Goal: Task Accomplishment & Management: Use online tool/utility

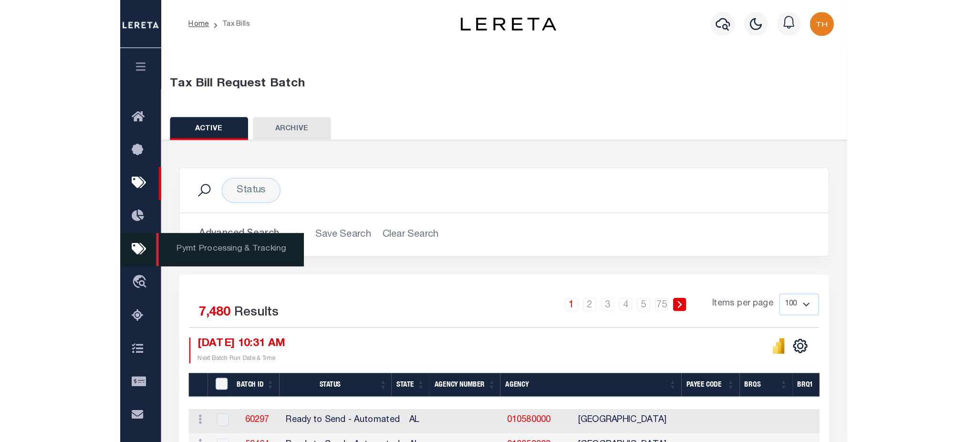
scroll to position [127, 0]
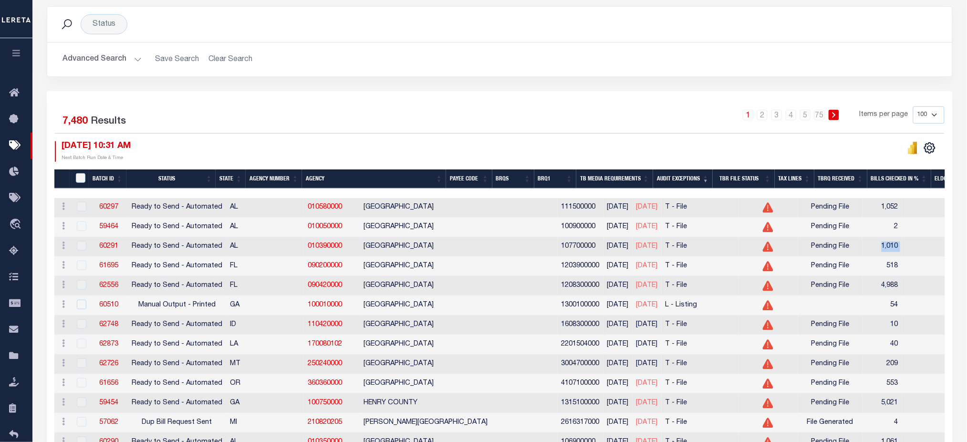
drag, startPoint x: 7, startPoint y: 56, endPoint x: 24, endPoint y: 75, distance: 26.0
click at [8, 56] on button "button" at bounding box center [16, 54] width 32 height 32
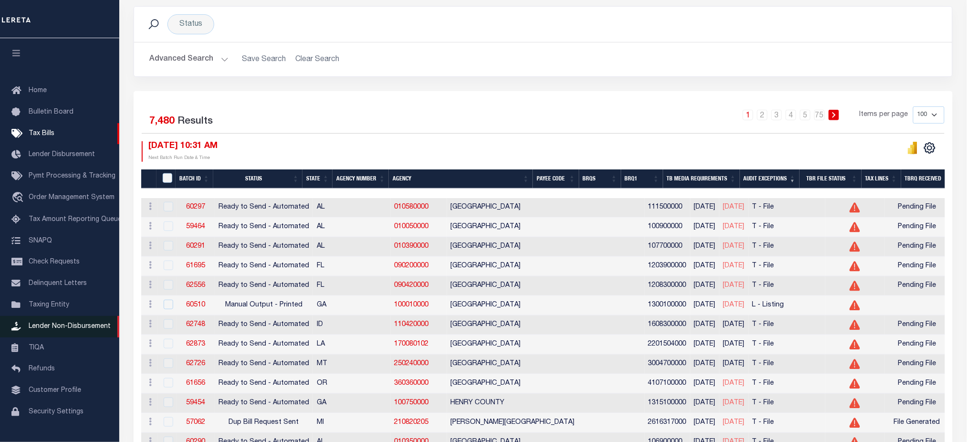
click at [73, 330] on span "Lender Non-Disbursement" at bounding box center [70, 326] width 82 height 7
click at [62, 350] on link "TIQA" at bounding box center [59, 347] width 119 height 21
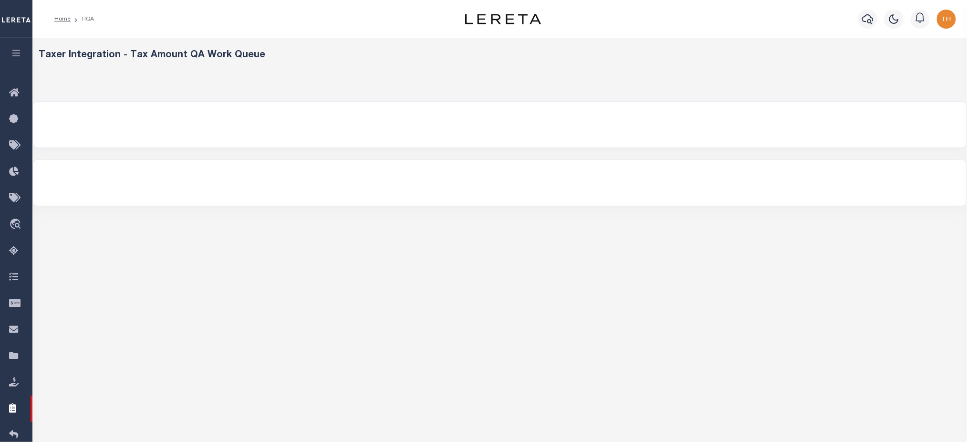
select select "200"
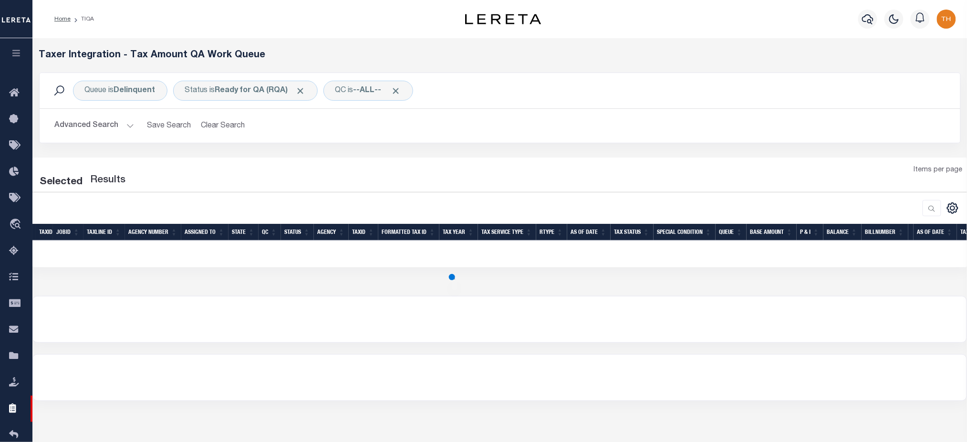
select select "200"
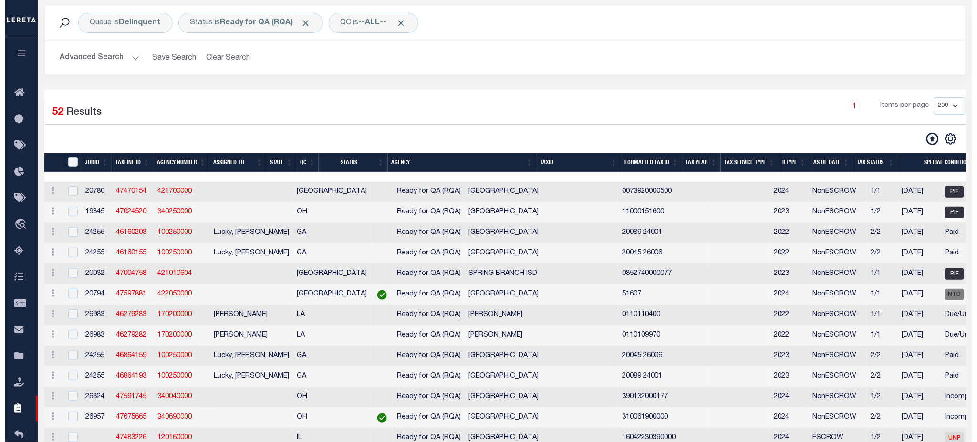
scroll to position [63, 0]
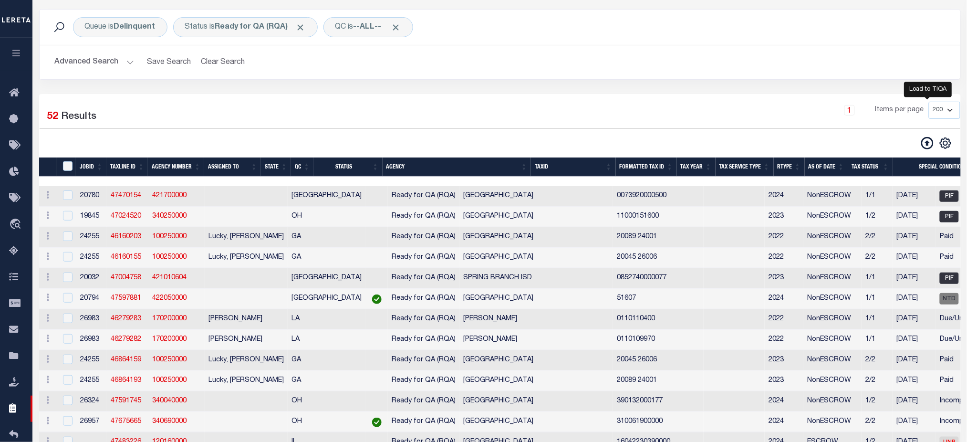
click at [926, 143] on icon at bounding box center [928, 143] width 12 height 12
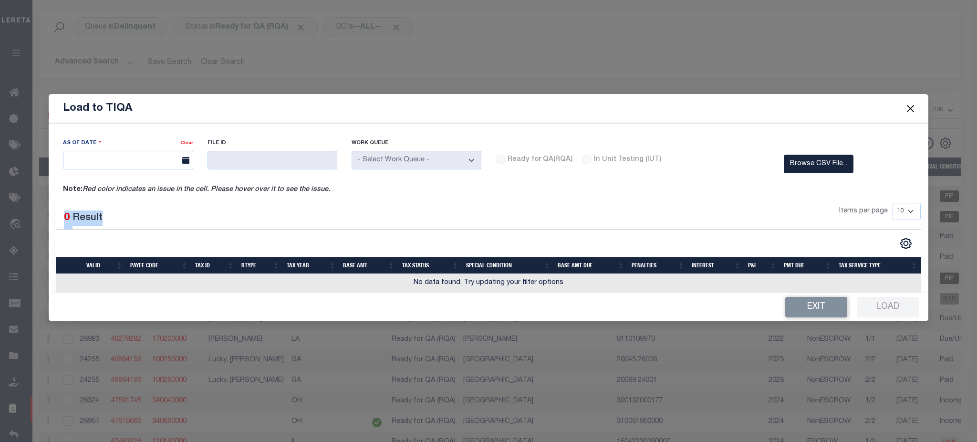
drag, startPoint x: 64, startPoint y: 216, endPoint x: 391, endPoint y: 214, distance: 326.5
click at [339, 215] on div "Selected 0 Result Items per page 10 25 50 100" at bounding box center [488, 216] width 879 height 27
click at [192, 229] on div "Selected 0 Result" at bounding box center [158, 216] width 205 height 27
click at [830, 305] on button "Exit" at bounding box center [817, 307] width 62 height 21
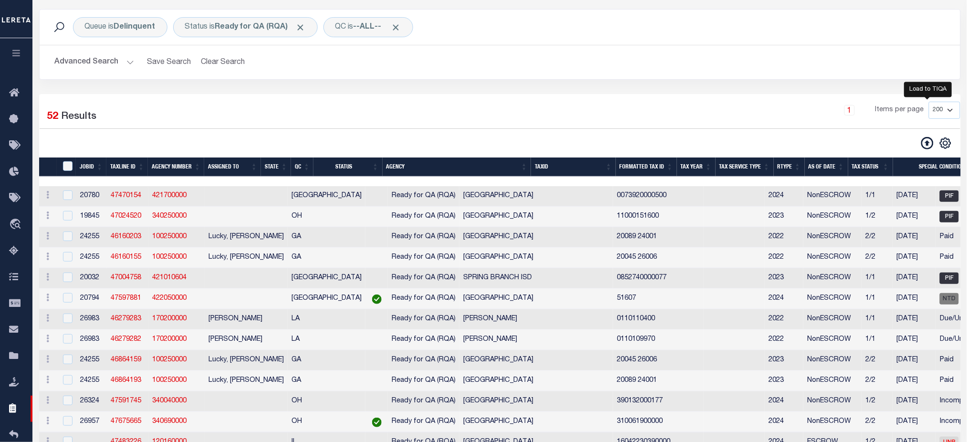
click at [933, 143] on icon at bounding box center [928, 143] width 12 height 12
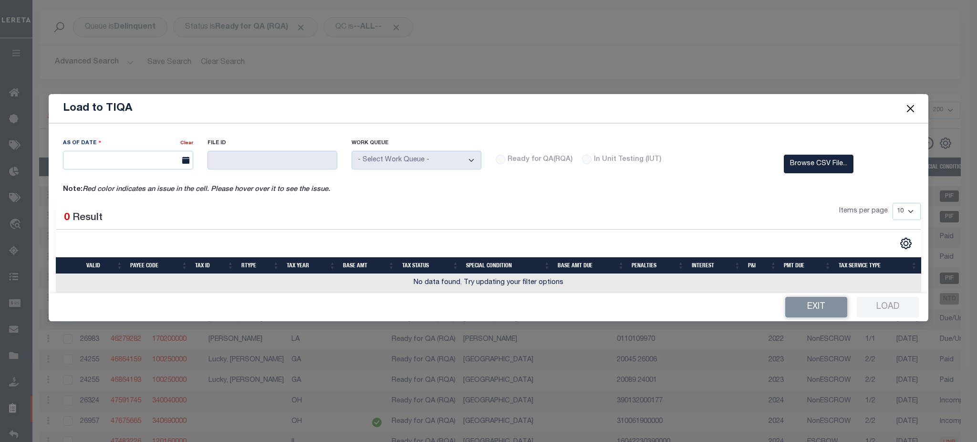
click at [911, 110] on button "Close" at bounding box center [910, 108] width 12 height 12
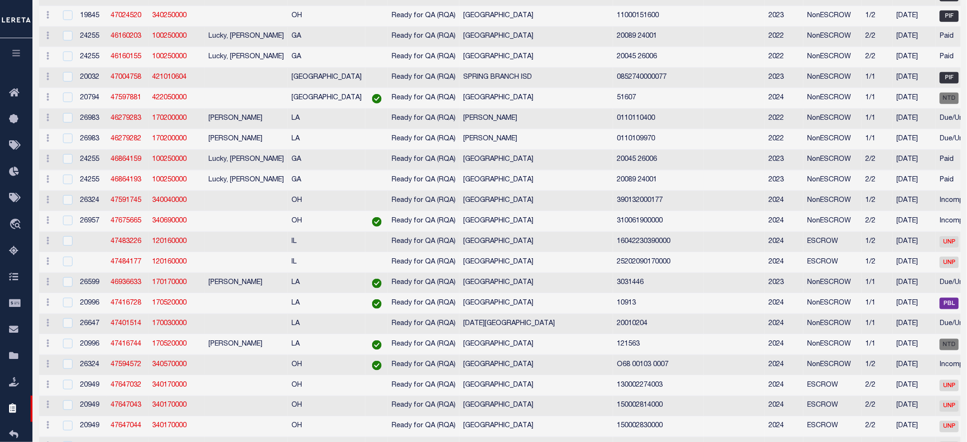
scroll to position [127, 0]
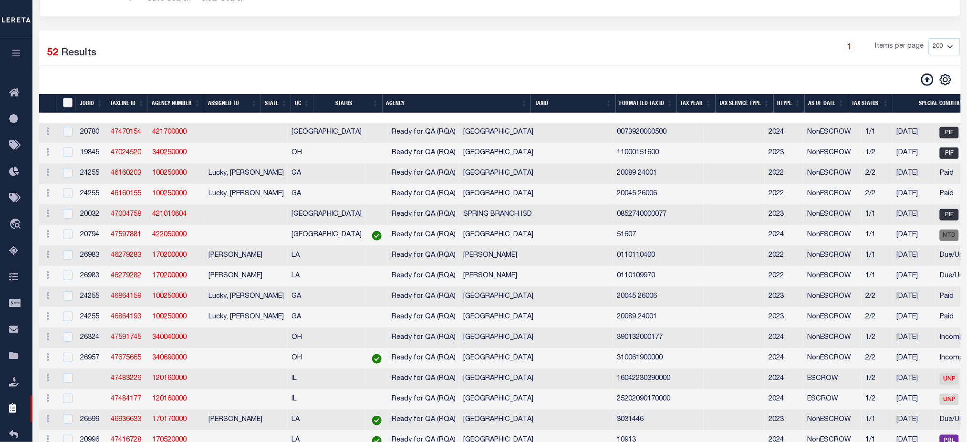
click at [70, 103] on input "TaxID" at bounding box center [68, 103] width 10 height 10
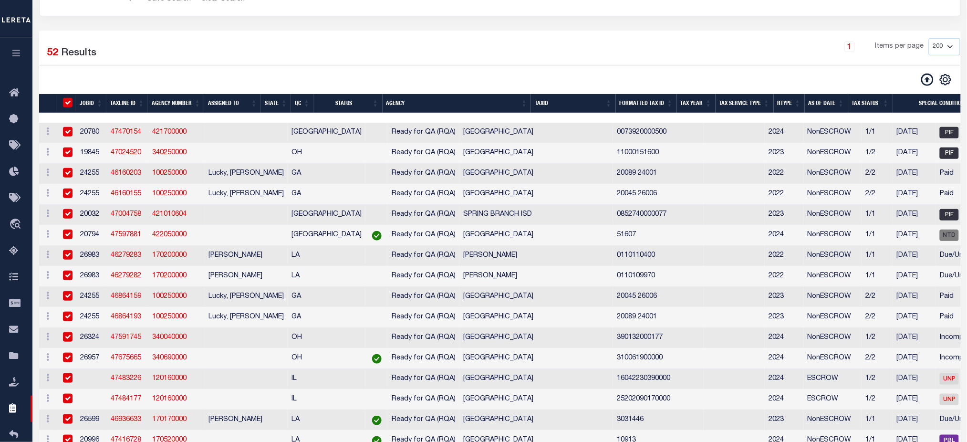
checkbox input "true"
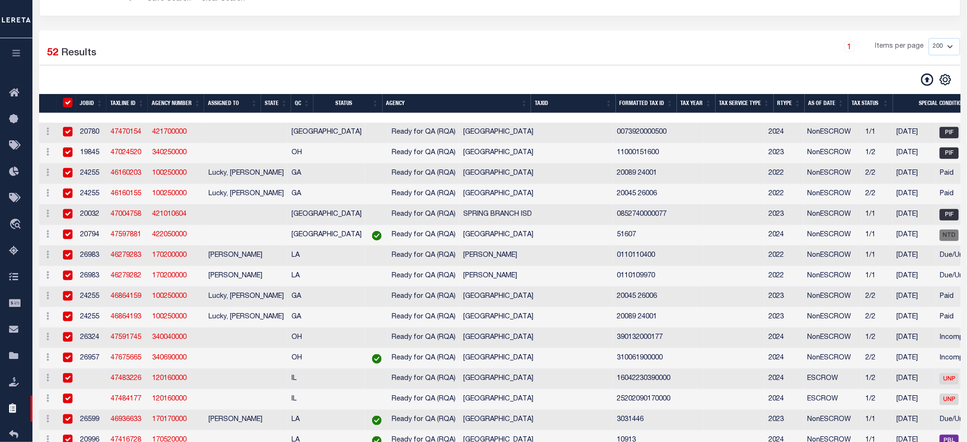
checkbox input "true"
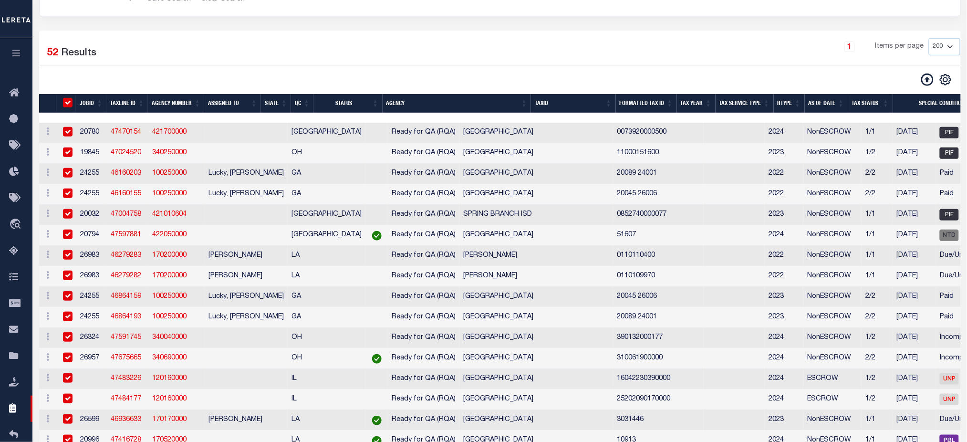
checkbox input "true"
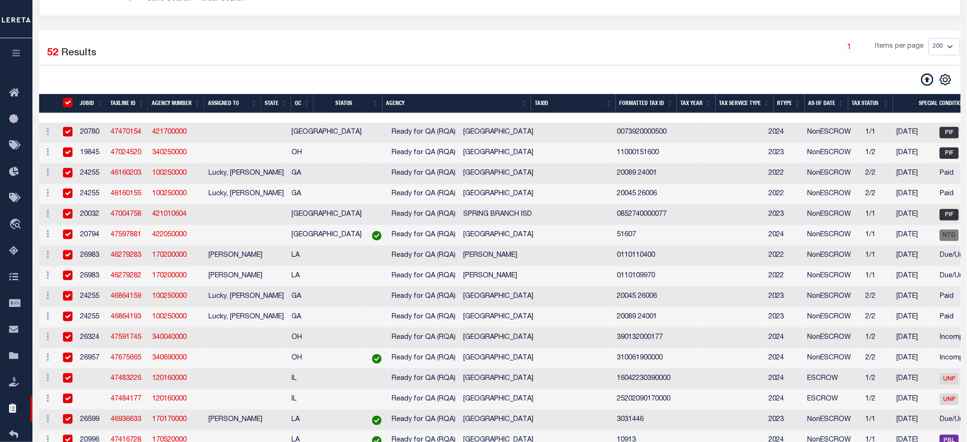
checkbox input "true"
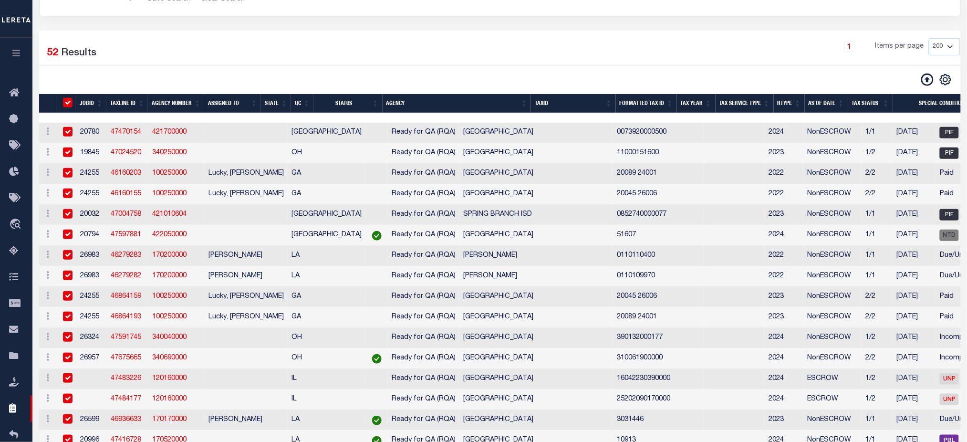
checkbox input "true"
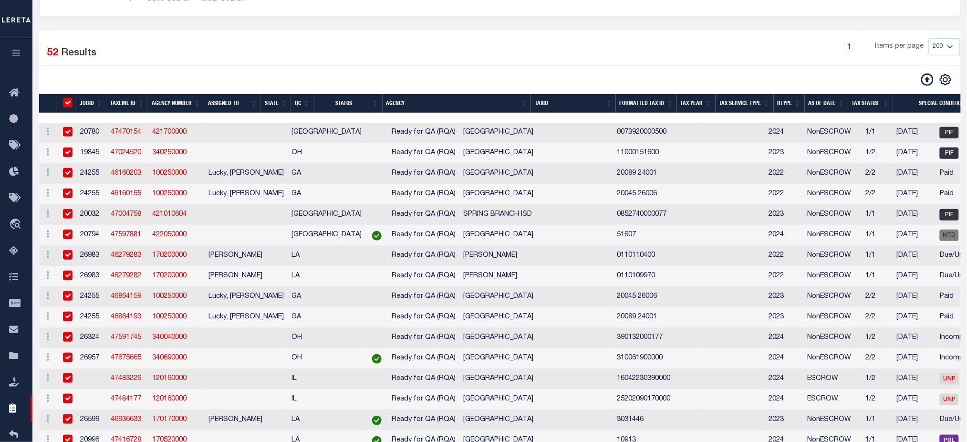
checkbox input "true"
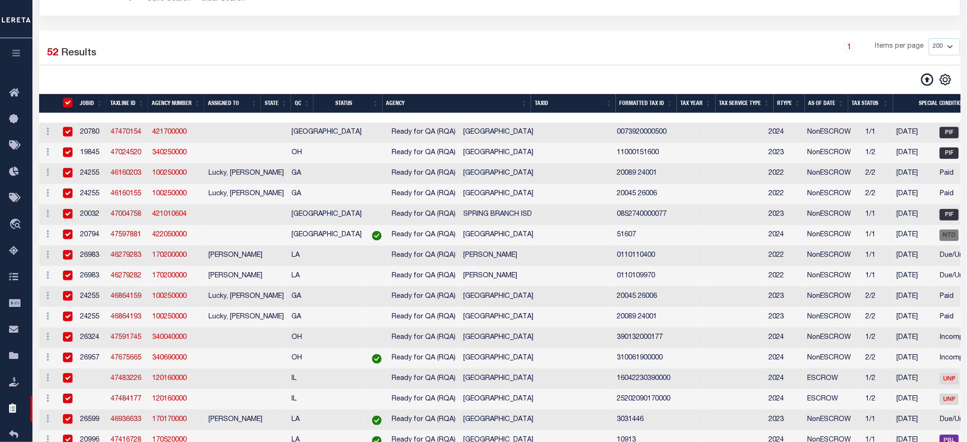
checkbox input "true"
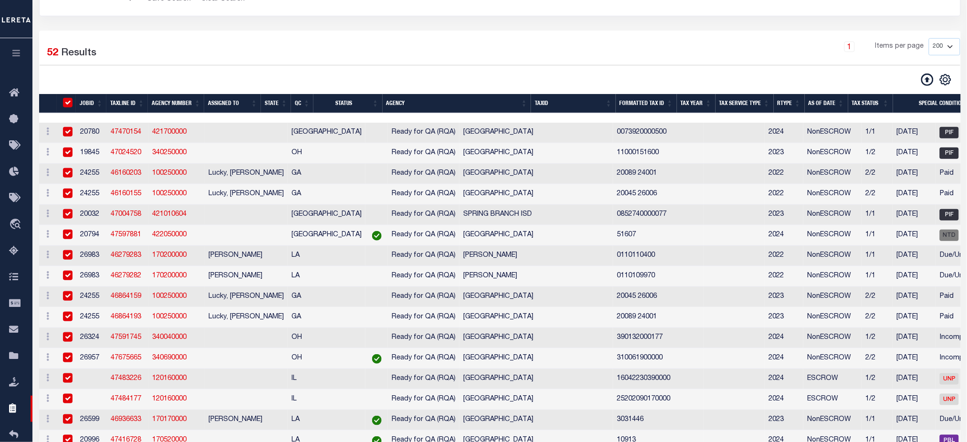
checkbox input "true"
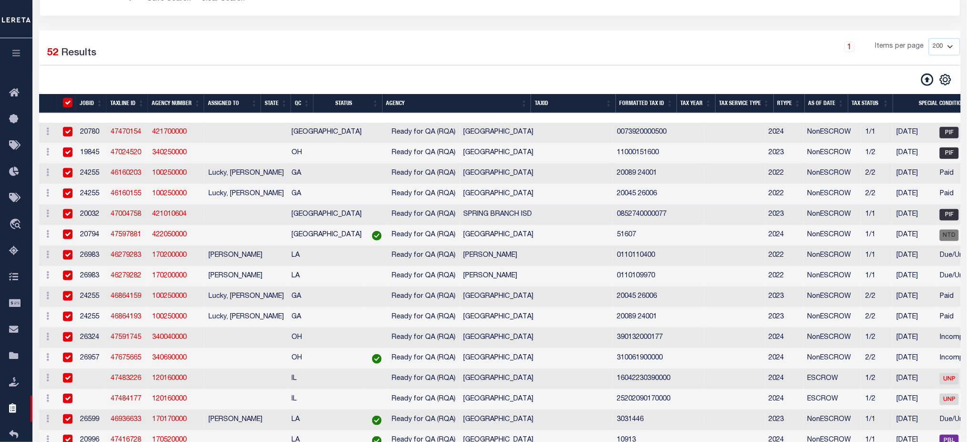
checkbox input "true"
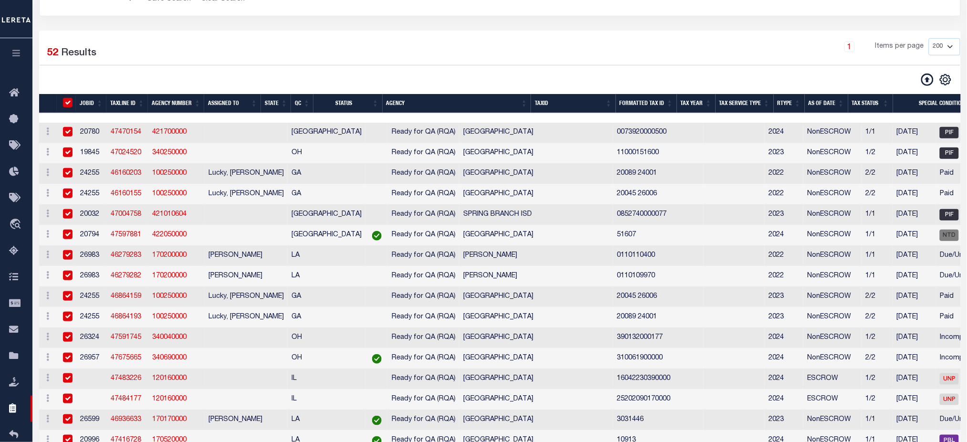
checkbox input "true"
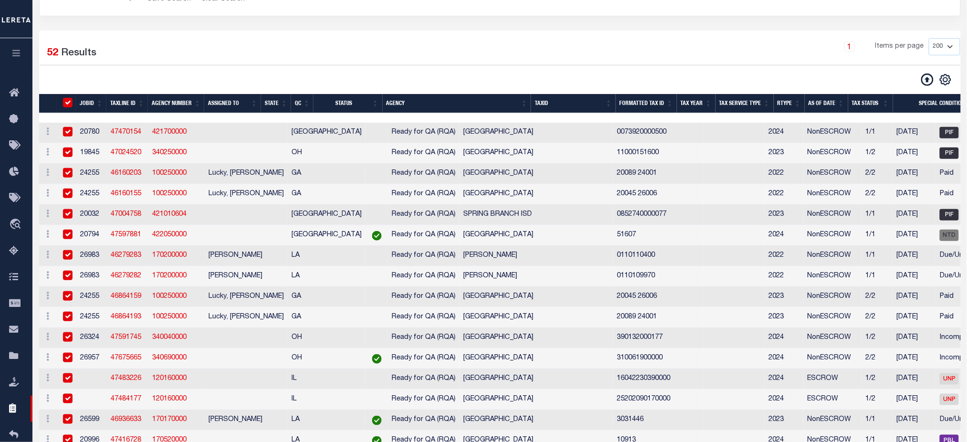
checkbox input "true"
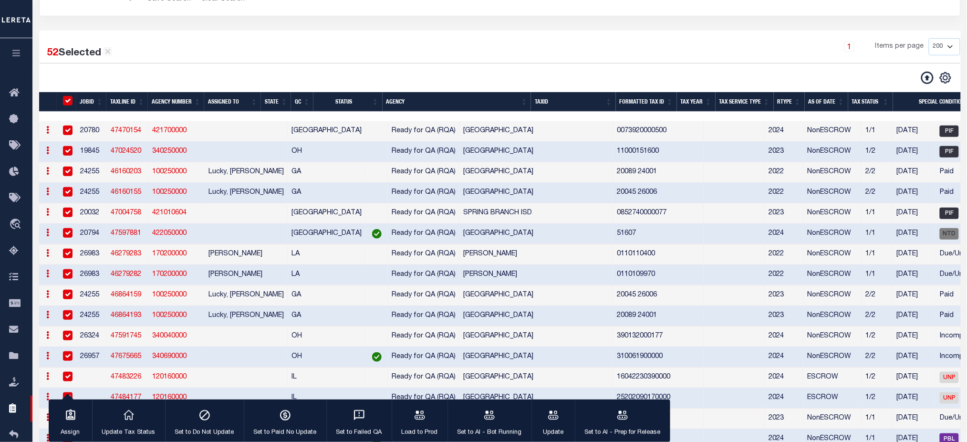
click at [67, 99] on input "TaxID" at bounding box center [68, 101] width 10 height 10
checkbox input "false"
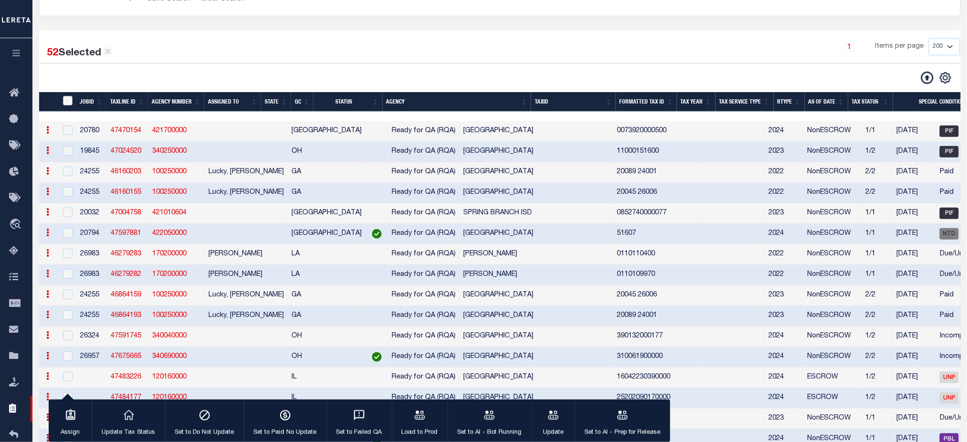
checkbox input "false"
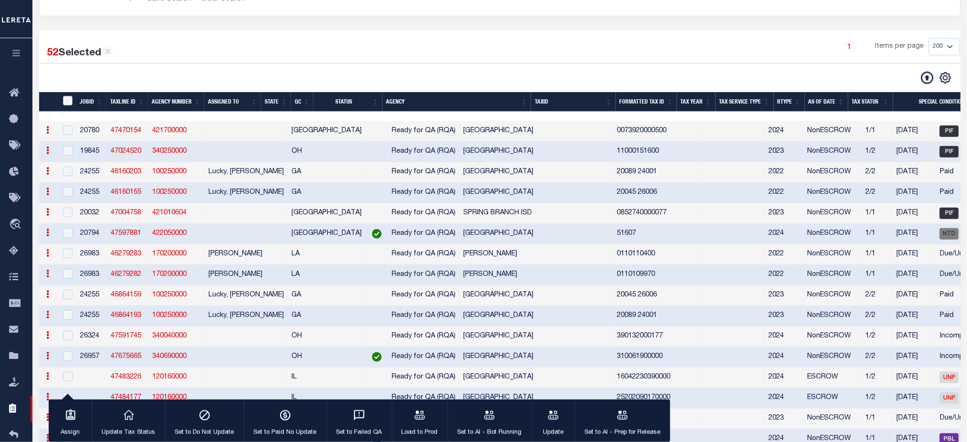
checkbox input "false"
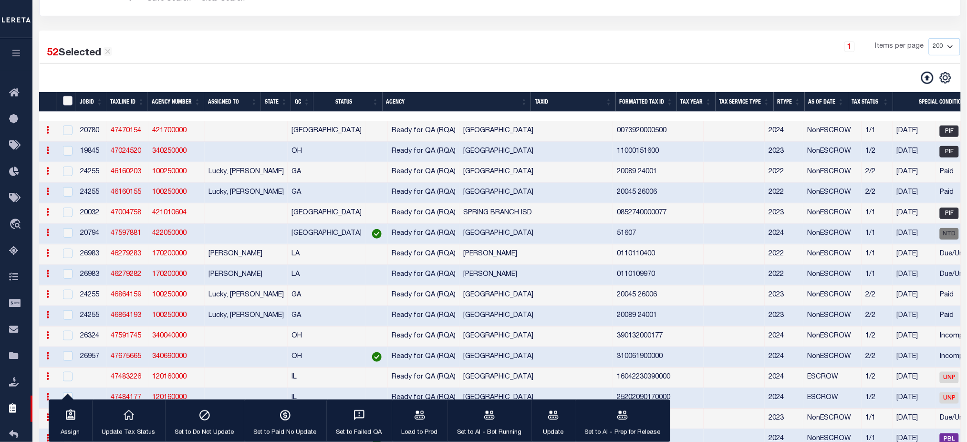
checkbox input "false"
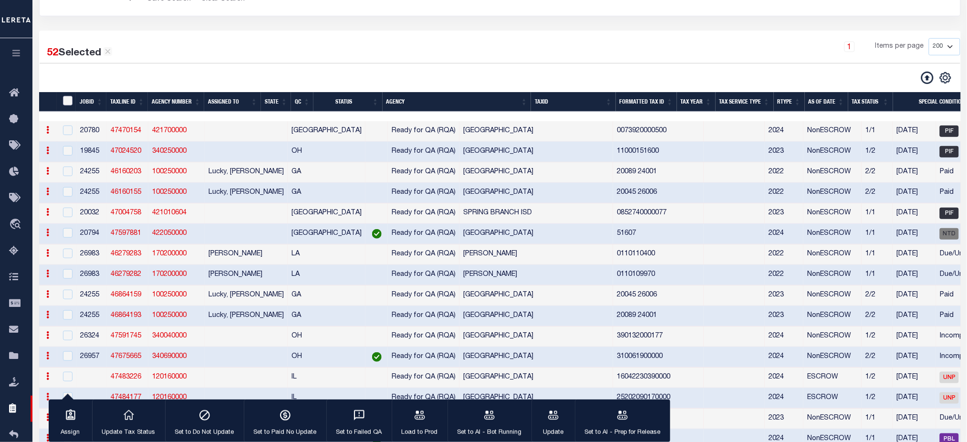
checkbox input "false"
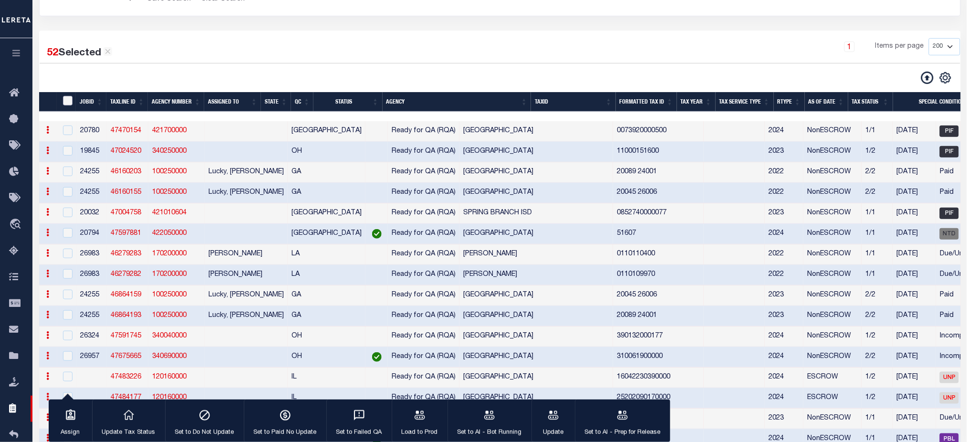
checkbox input "false"
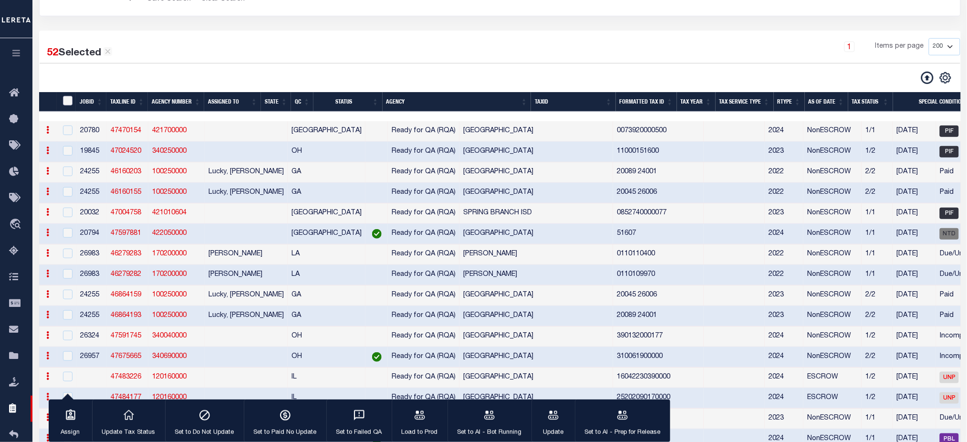
checkbox input "false"
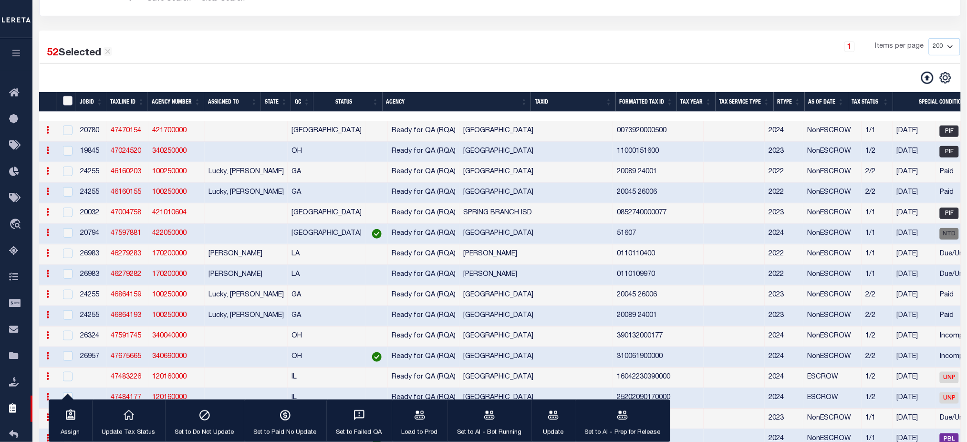
checkbox input "false"
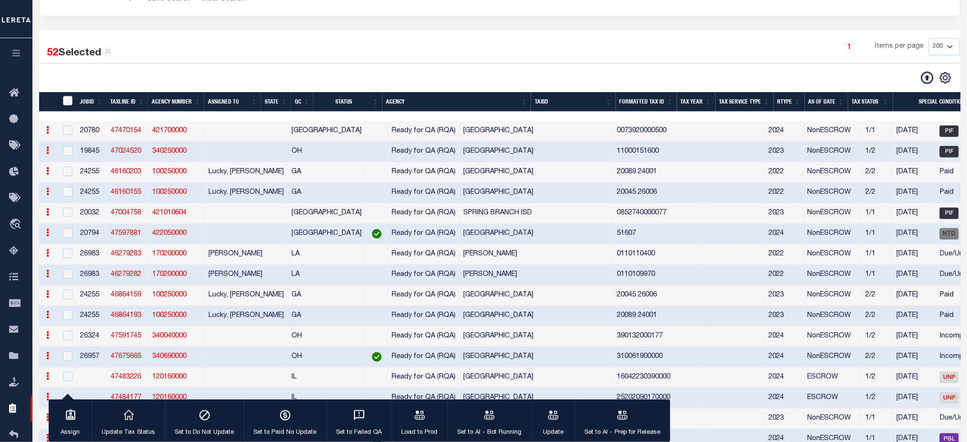
checkbox input "false"
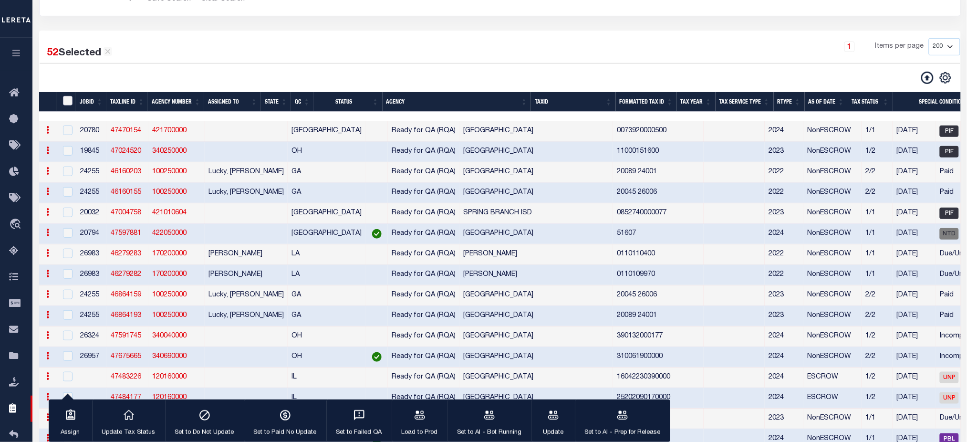
checkbox input "false"
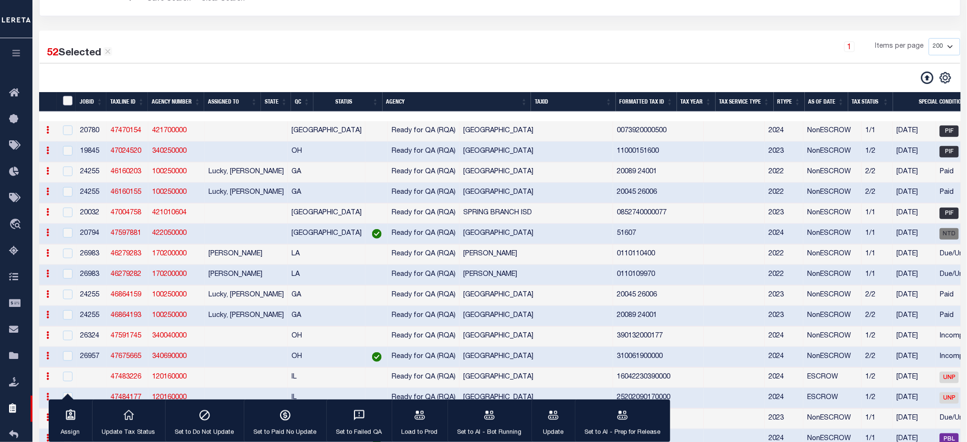
checkbox input "false"
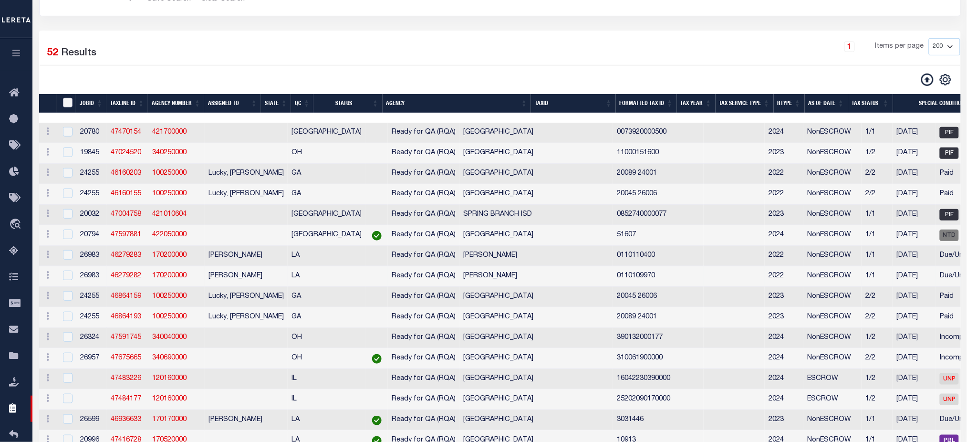
scroll to position [63, 0]
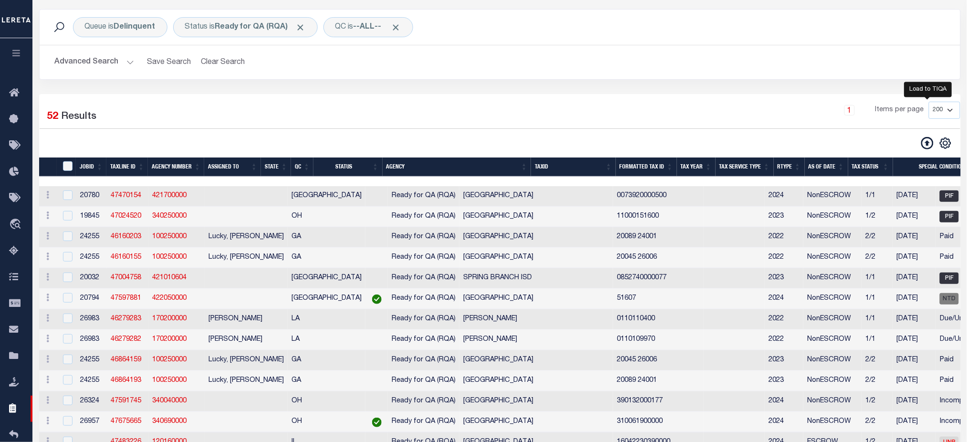
click at [927, 141] on icon at bounding box center [928, 143] width 12 height 12
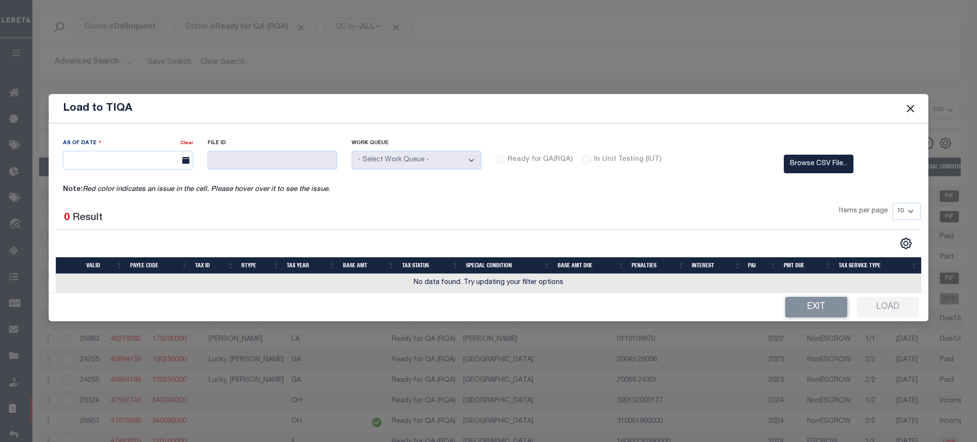
click at [914, 110] on button "Close" at bounding box center [910, 108] width 12 height 12
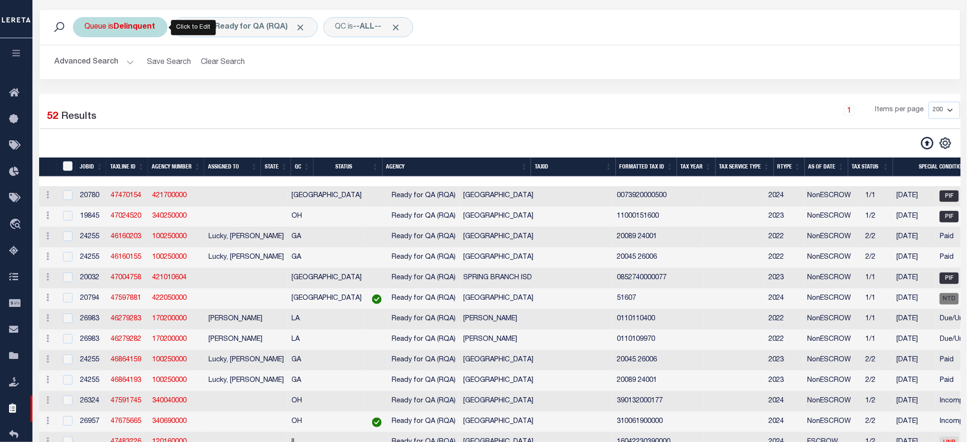
click at [123, 25] on b "Delinquent" at bounding box center [135, 27] width 42 height 8
select select "DEL"
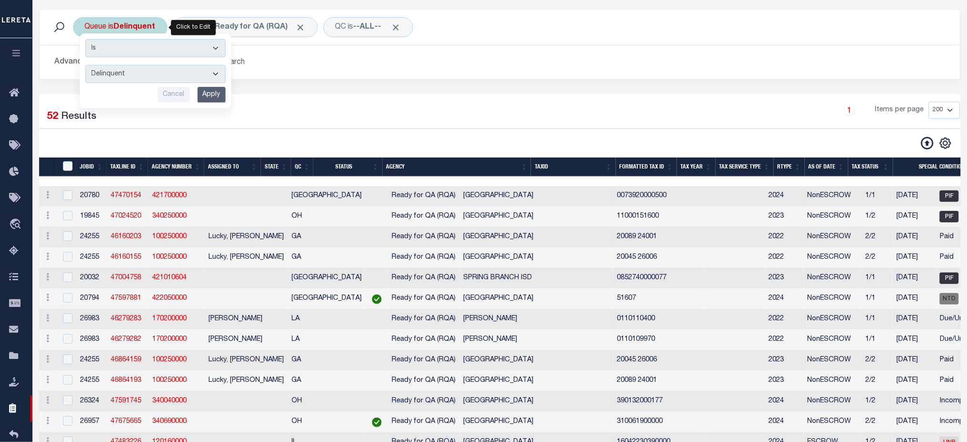
click at [125, 72] on select "--ALL-- Delinquent Escrow" at bounding box center [155, 74] width 140 height 18
click at [395, 127] on div "1 Items per page 10 25 50 100 200 500 1000 2000" at bounding box center [617, 115] width 702 height 27
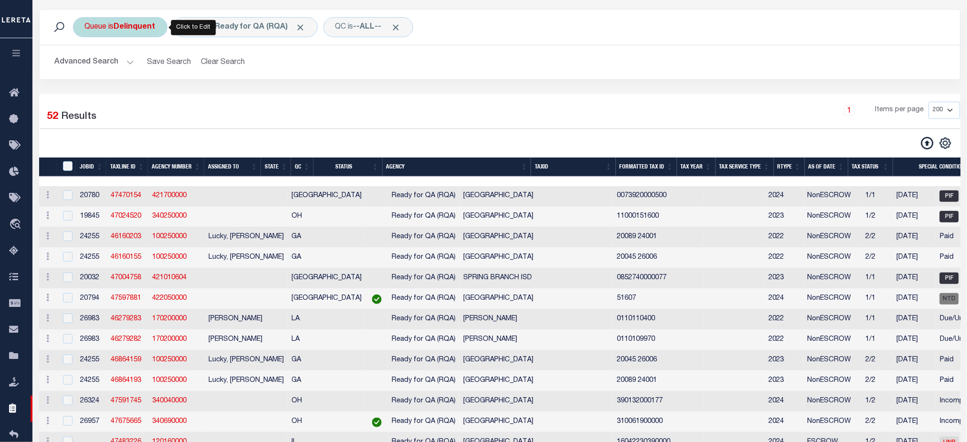
click at [134, 31] on b "Delinquent" at bounding box center [135, 27] width 42 height 8
select select "DEL"
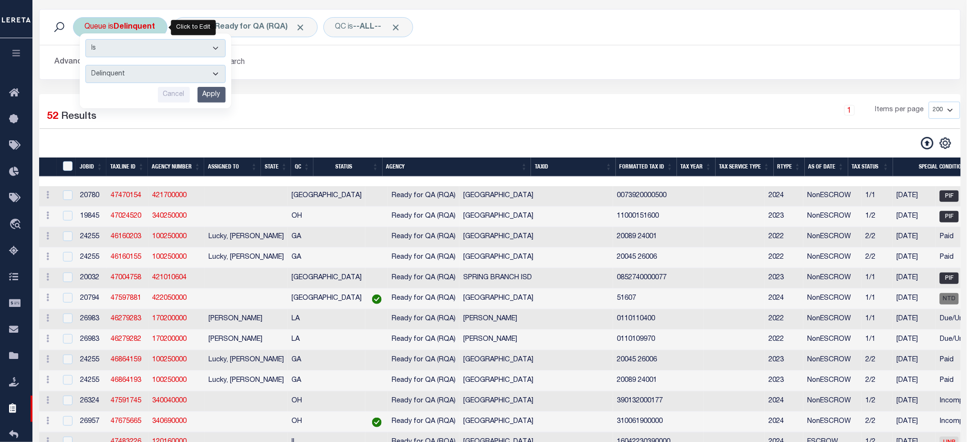
click at [143, 80] on select "--ALL-- Delinquent Escrow" at bounding box center [155, 74] width 140 height 18
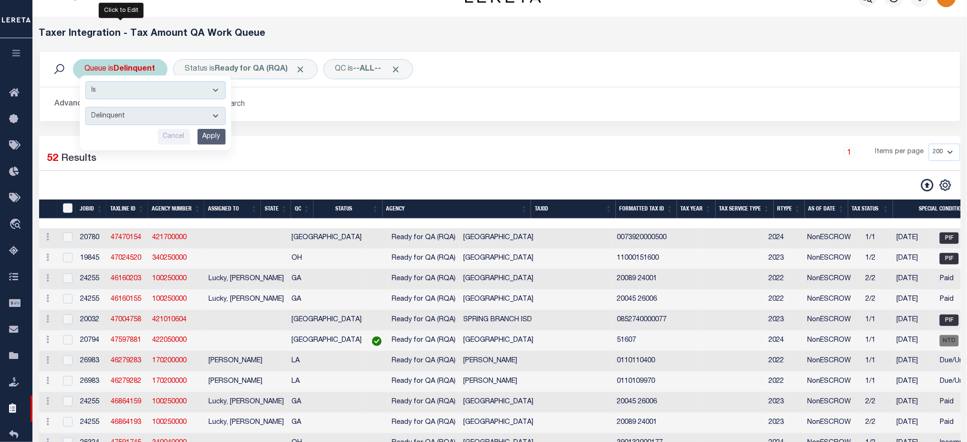
scroll to position [0, 0]
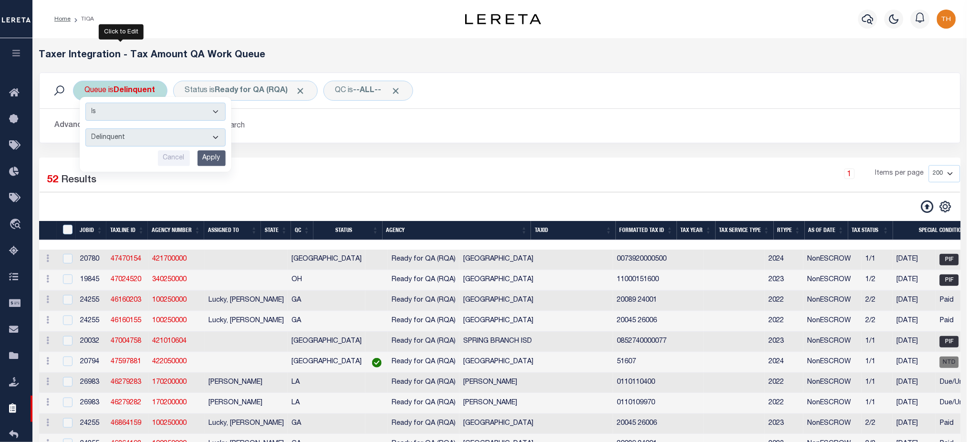
click at [147, 141] on select "--ALL-- Delinquent Escrow" at bounding box center [155, 137] width 140 height 18
click at [173, 135] on select "--ALL-- Delinquent Escrow" at bounding box center [155, 137] width 140 height 18
click at [135, 138] on select "--ALL-- Delinquent Escrow" at bounding box center [155, 137] width 140 height 18
click at [743, 235] on th "Tax Service Type" at bounding box center [745, 231] width 58 height 20
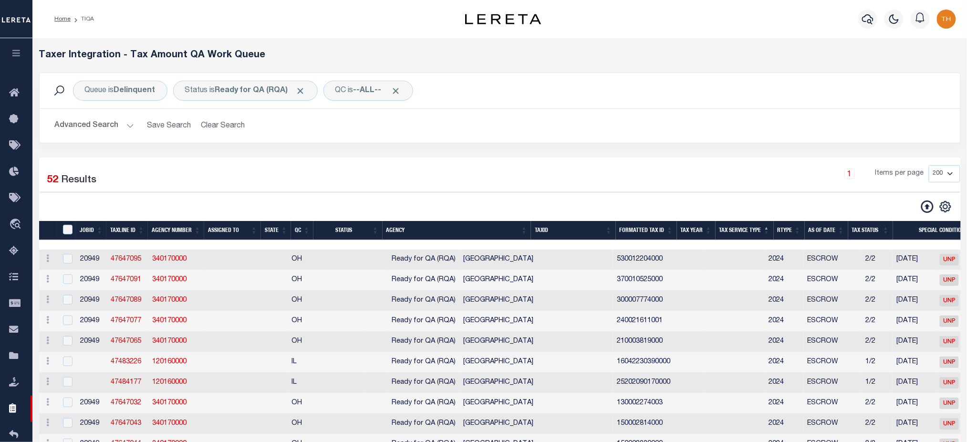
click at [743, 235] on th "Tax Service Type" at bounding box center [745, 231] width 58 height 20
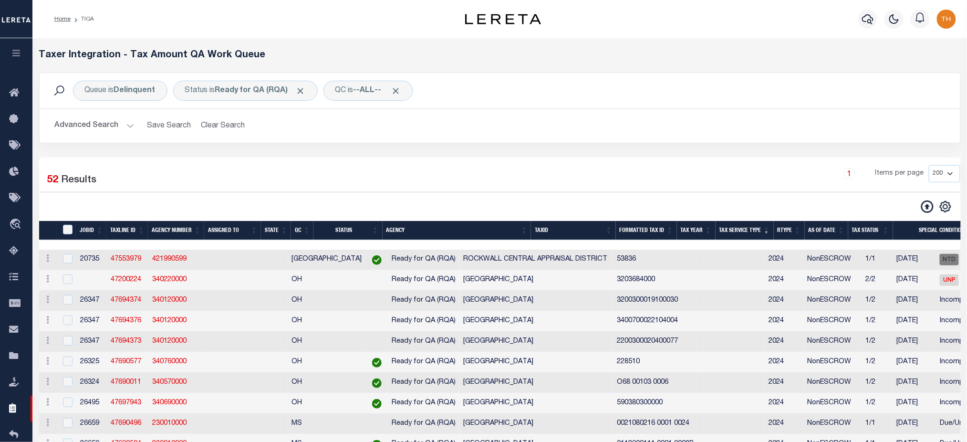
click at [754, 232] on th "Tax Service Type" at bounding box center [745, 231] width 58 height 20
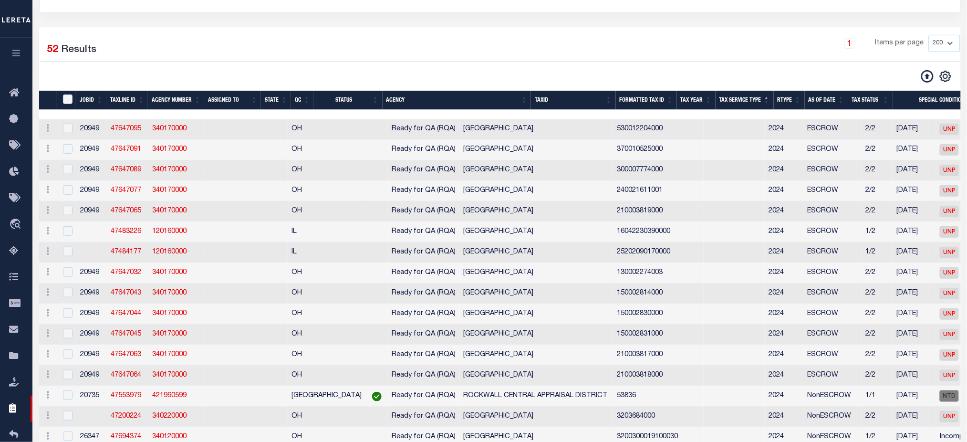
scroll to position [63, 0]
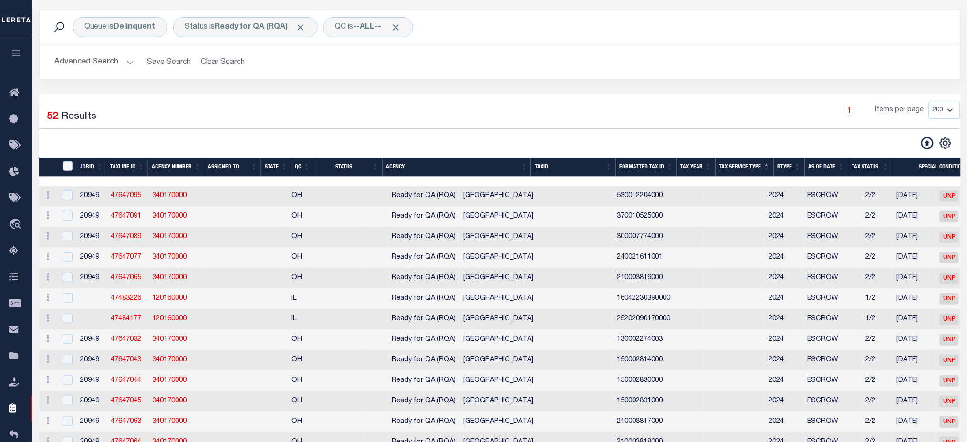
click at [828, 168] on th "As Of Date" at bounding box center [826, 168] width 43 height 20
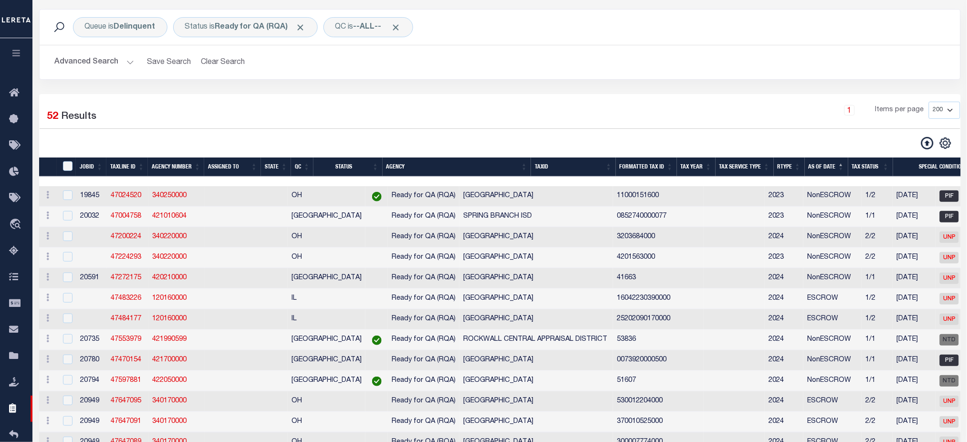
click at [828, 168] on th "As Of Date" at bounding box center [826, 168] width 43 height 20
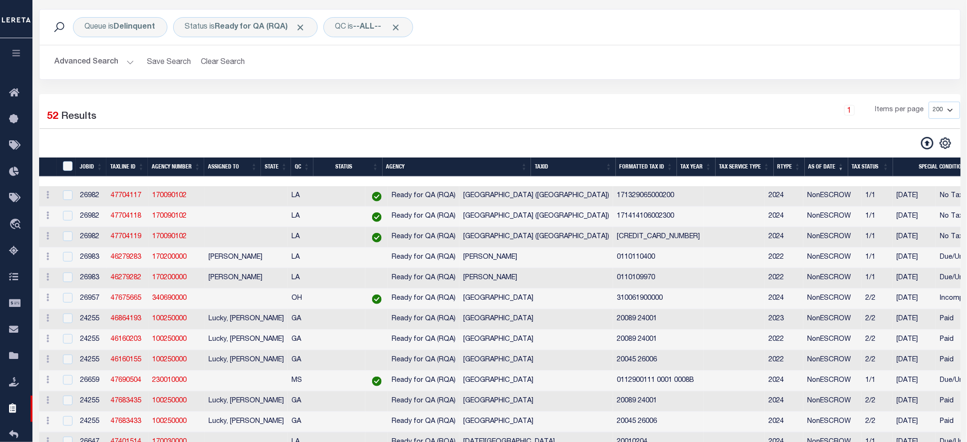
click at [745, 167] on th "Tax Service Type" at bounding box center [745, 168] width 58 height 20
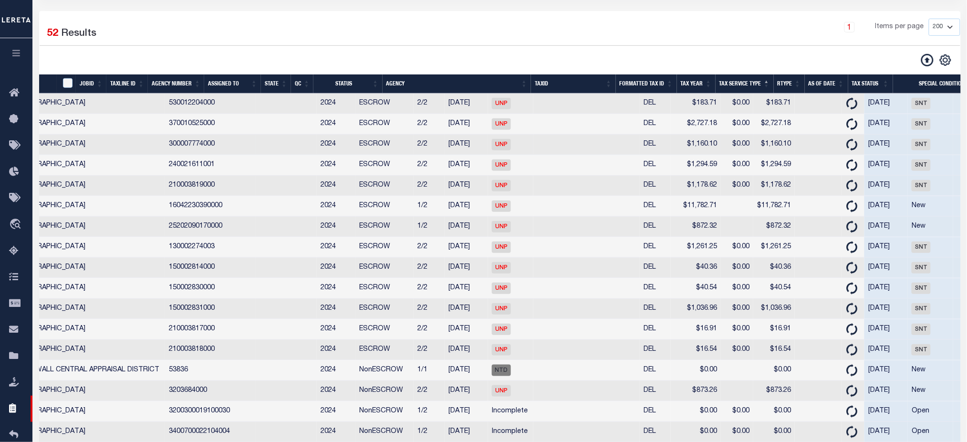
scroll to position [0, 448]
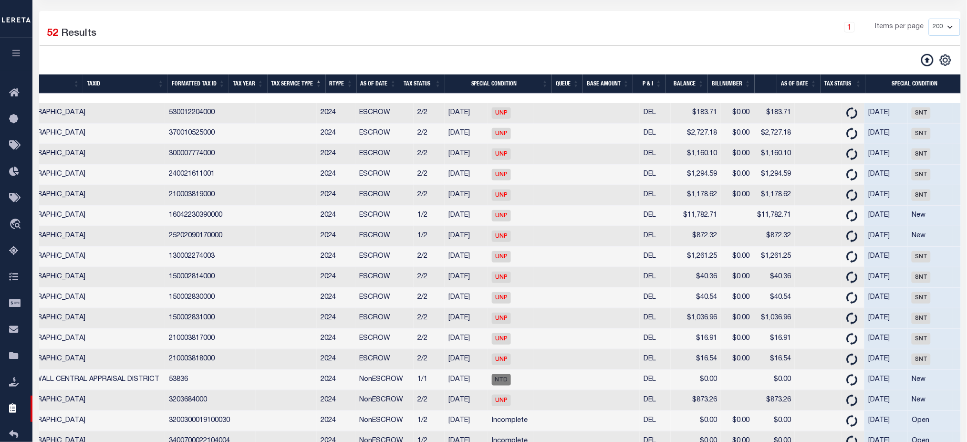
click at [569, 86] on th "Queue" at bounding box center [567, 84] width 31 height 20
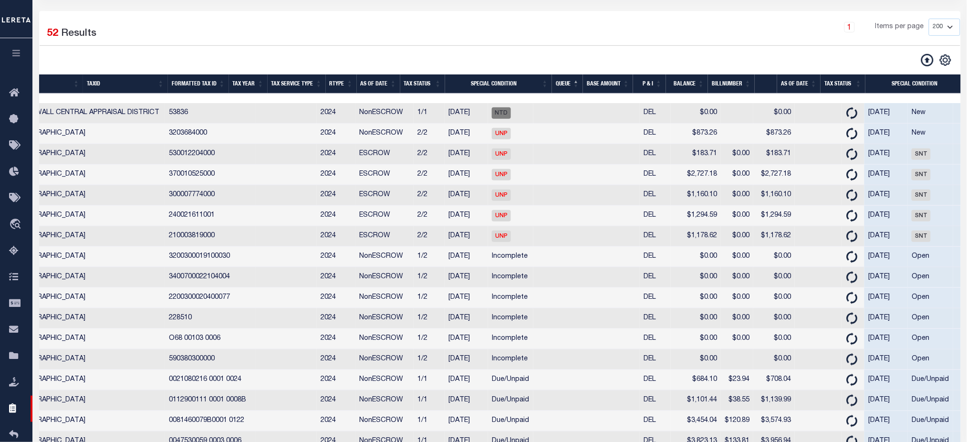
click at [569, 86] on th "Queue" at bounding box center [567, 84] width 31 height 20
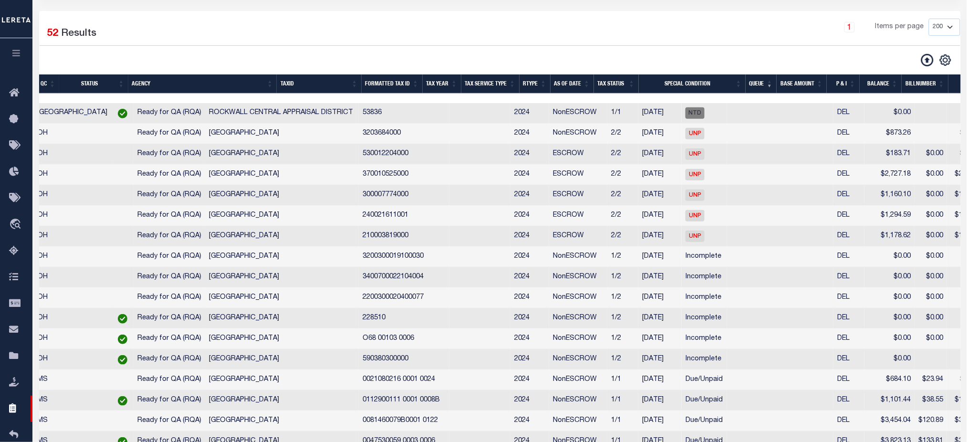
scroll to position [0, 58]
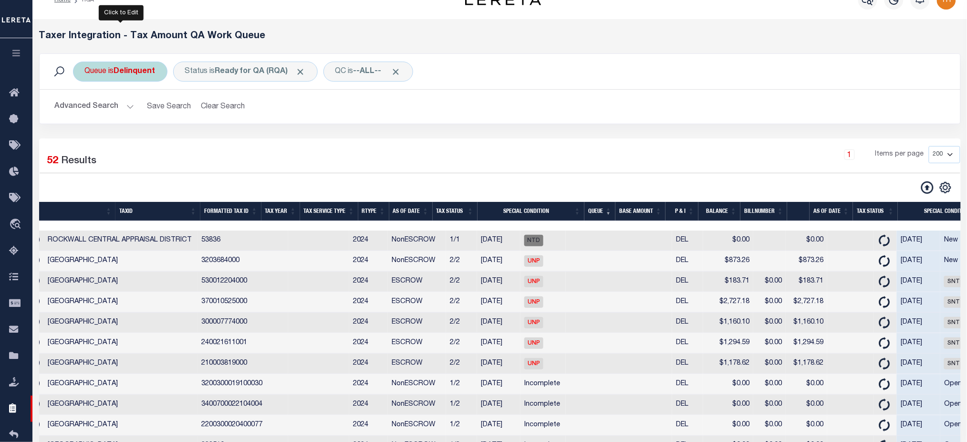
click at [144, 79] on div "Queue is Delinquent Is Contains --ALL-- Delinquent Escrow Cancel Apply" at bounding box center [120, 72] width 95 height 20
select select "DEL"
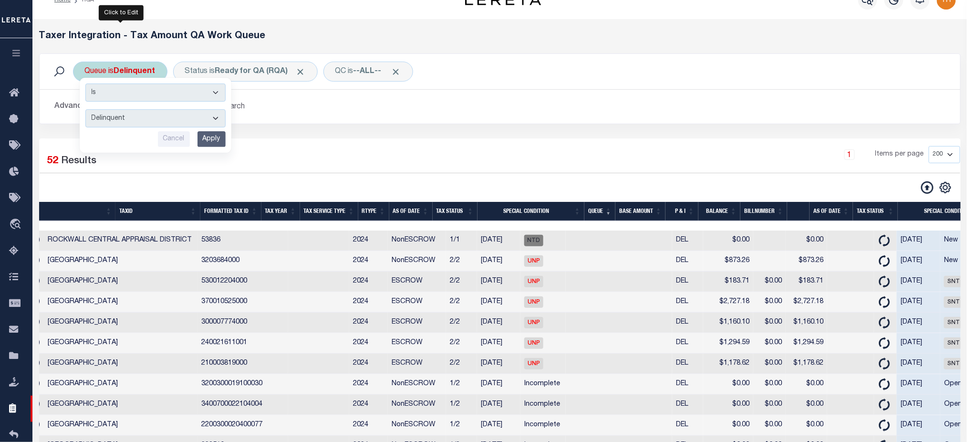
click at [119, 125] on select "--ALL-- Delinquent Escrow" at bounding box center [155, 118] width 140 height 18
click at [161, 126] on select "--ALL-- Delinquent Escrow" at bounding box center [155, 118] width 140 height 18
click at [467, 170] on div "1 Items per page 10 25 50 100 200 500 1000 2000" at bounding box center [616, 158] width 687 height 25
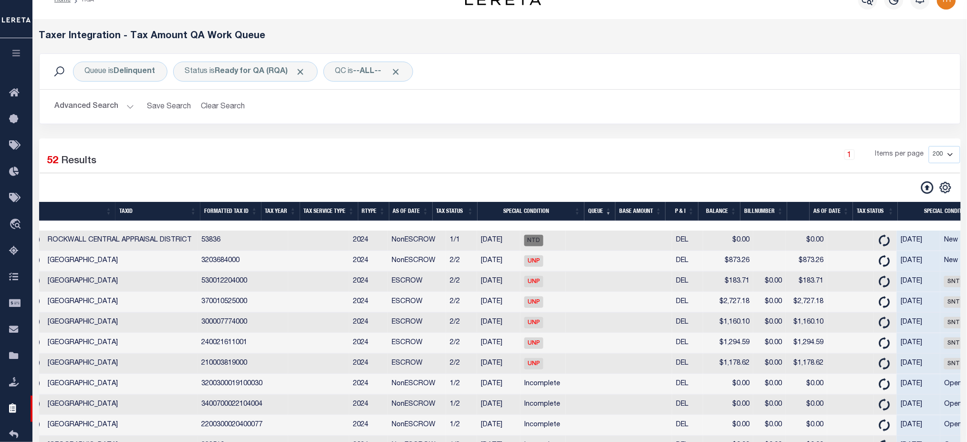
scroll to position [0, 0]
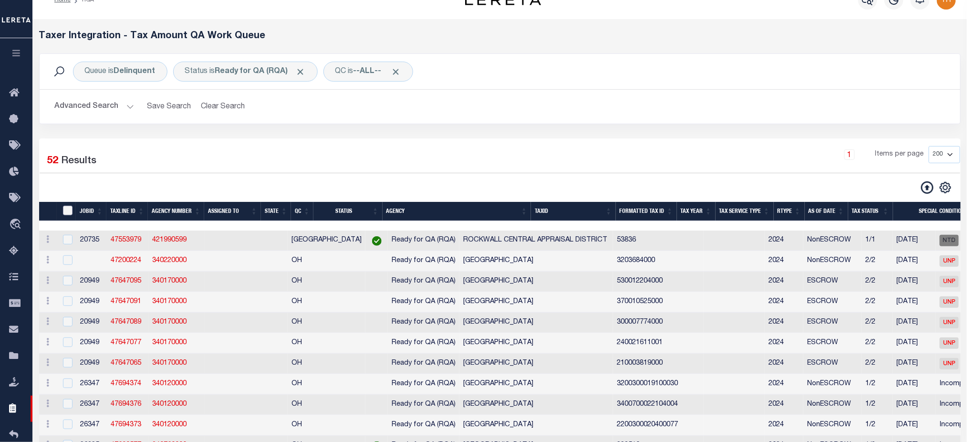
click at [65, 210] on input "TaxID" at bounding box center [68, 211] width 10 height 10
checkbox input "true"
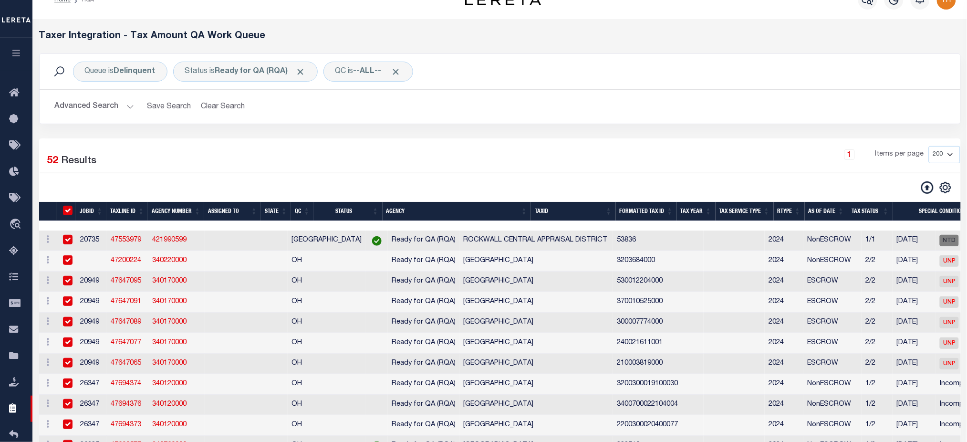
checkbox input "true"
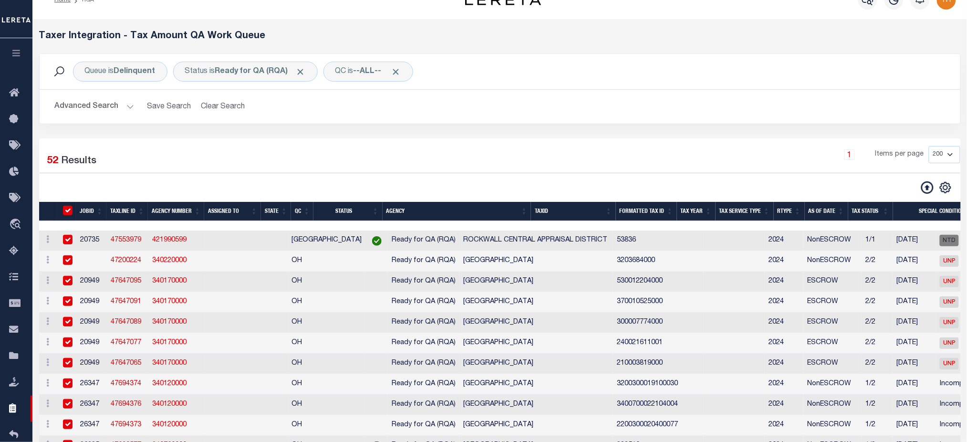
checkbox input "true"
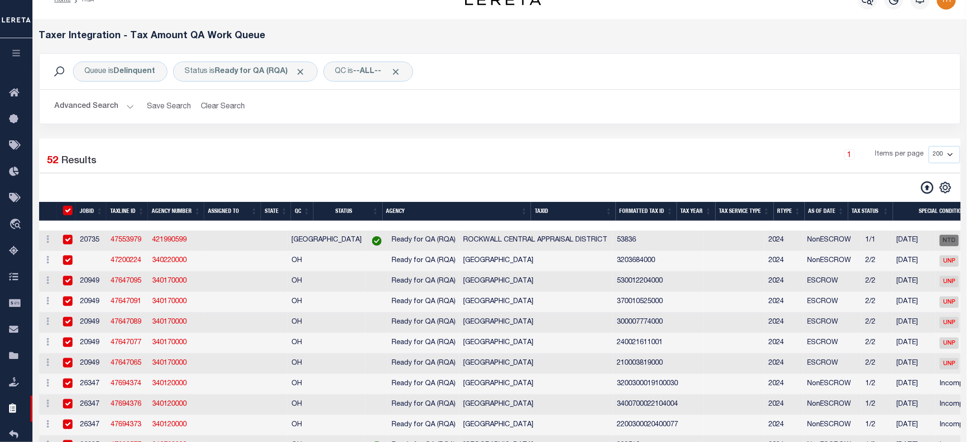
checkbox input "true"
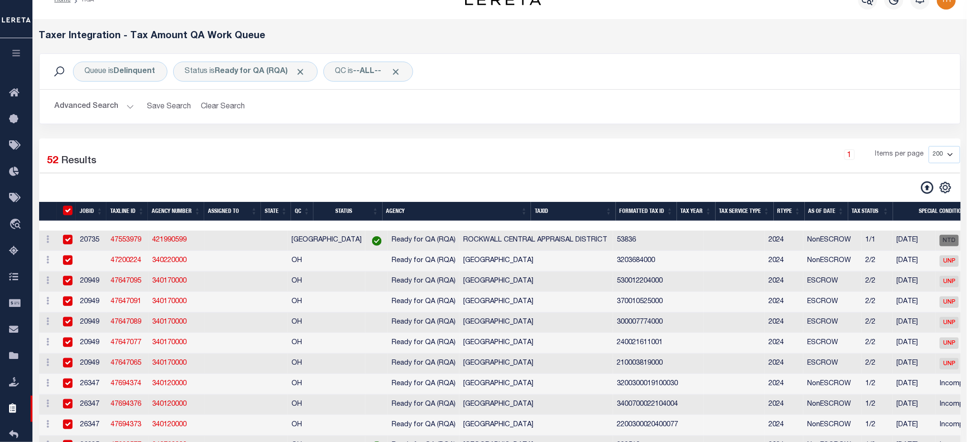
checkbox input "true"
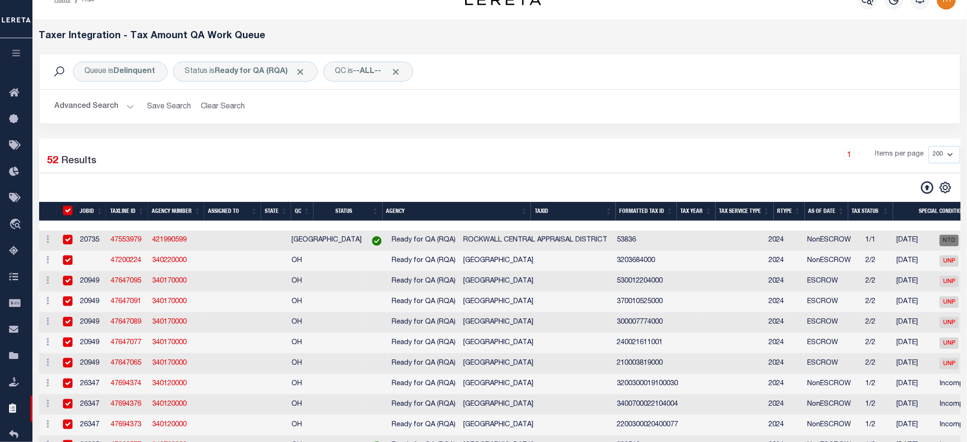
checkbox input "true"
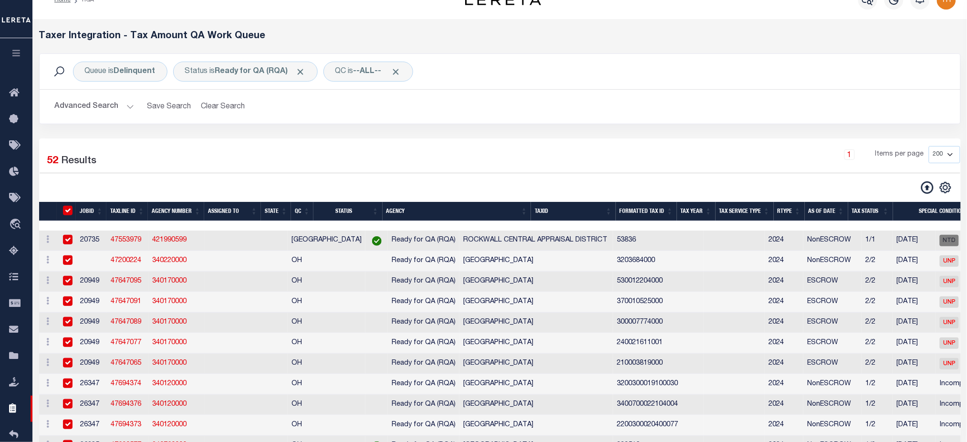
checkbox input "true"
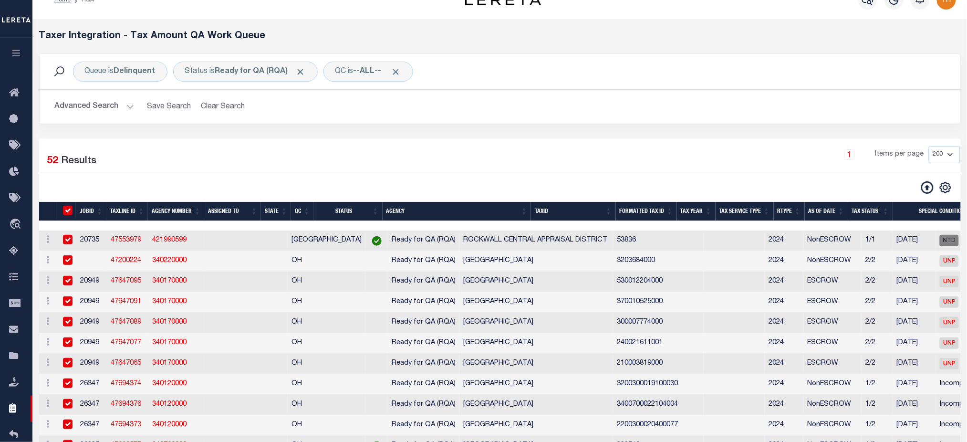
checkbox input "true"
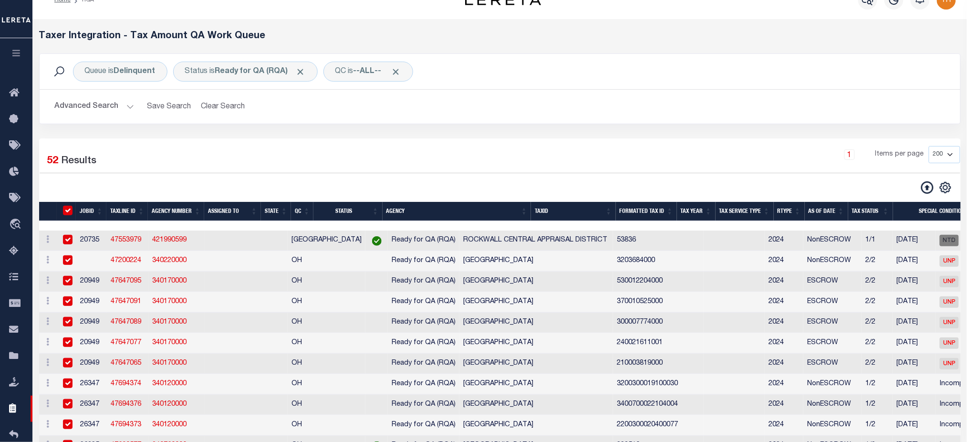
checkbox input "true"
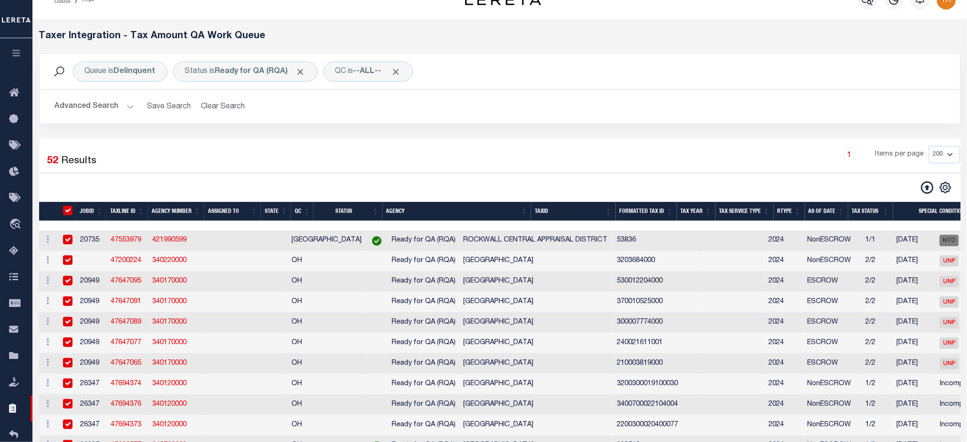
checkbox input "true"
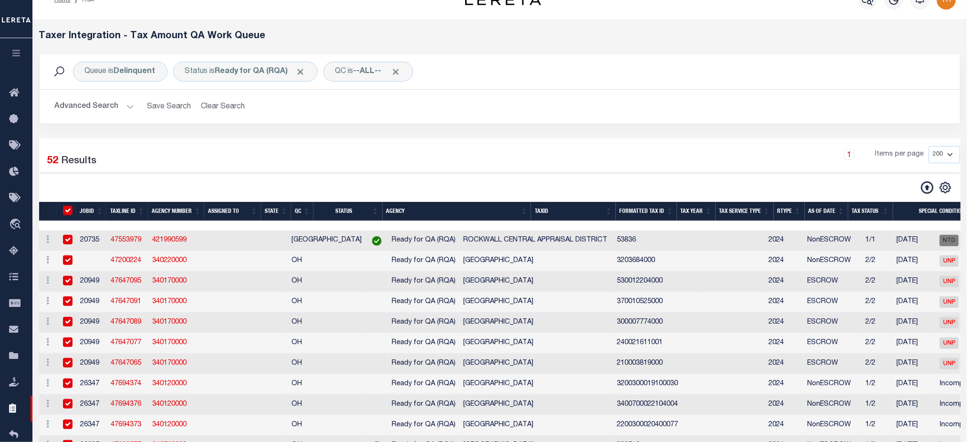
checkbox input "true"
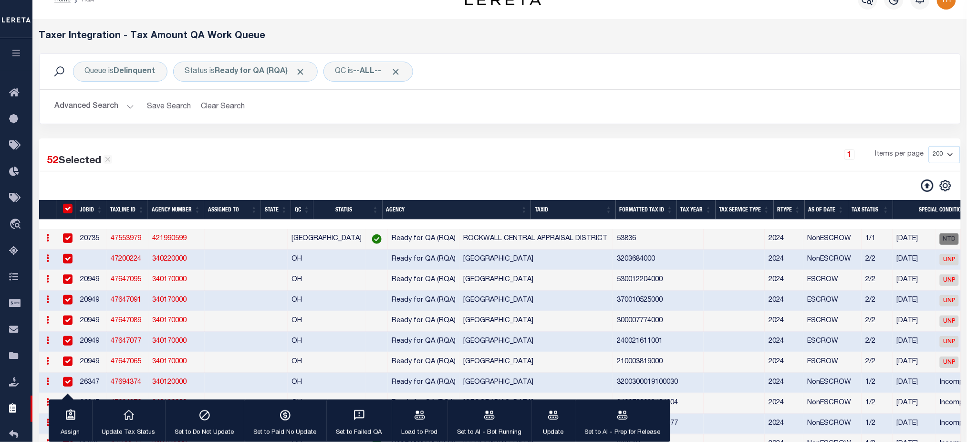
click at [512, 175] on div "52 Selected 52 Results 1 Items per page 10 25 50 100 200 500 1000 2000" at bounding box center [500, 169] width 936 height 46
drag, startPoint x: 70, startPoint y: 212, endPoint x: 286, endPoint y: 281, distance: 226.9
click at [70, 212] on input "TaxID" at bounding box center [68, 209] width 10 height 10
checkbox input "false"
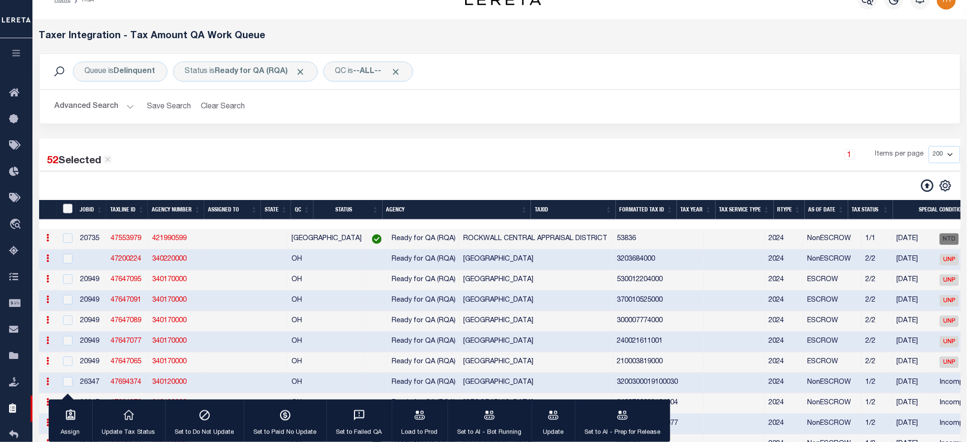
checkbox input "false"
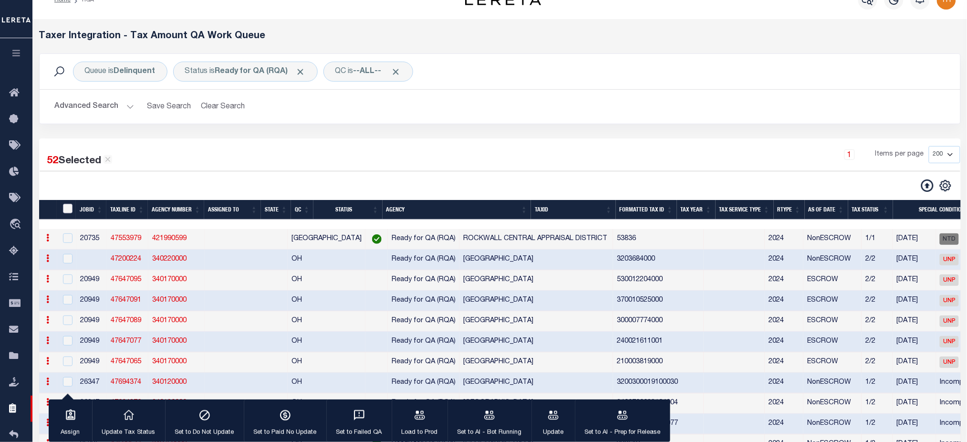
checkbox input "false"
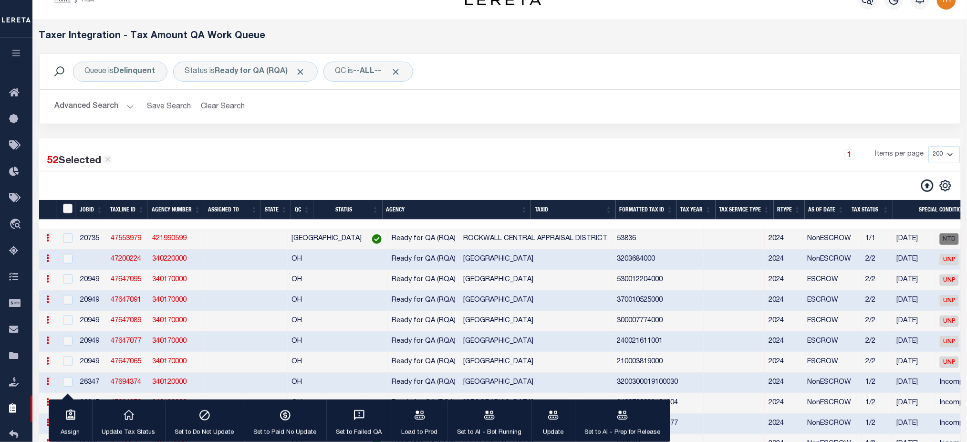
checkbox input "false"
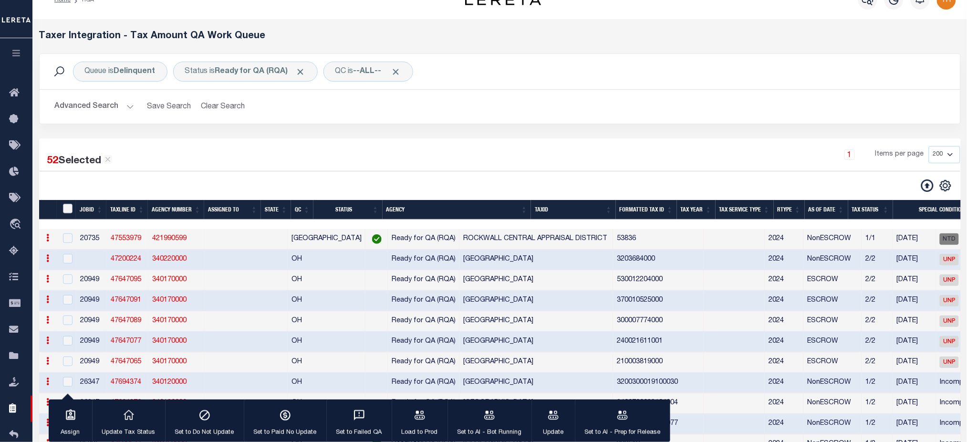
checkbox input "false"
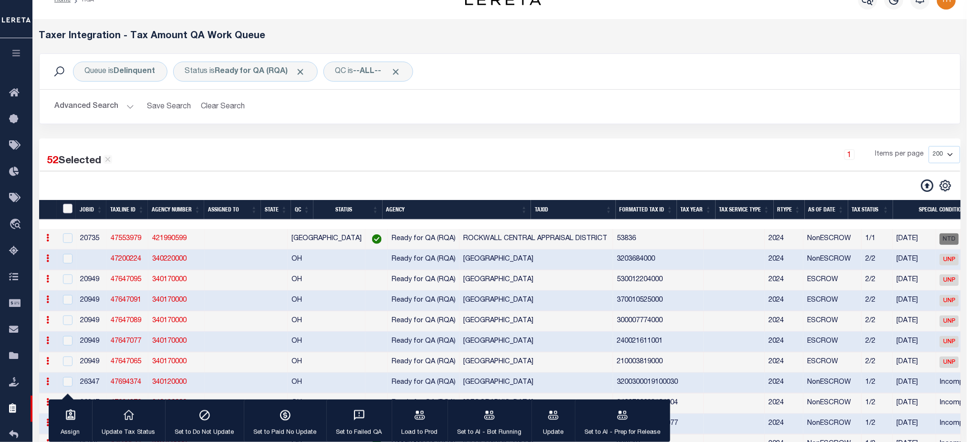
checkbox input "false"
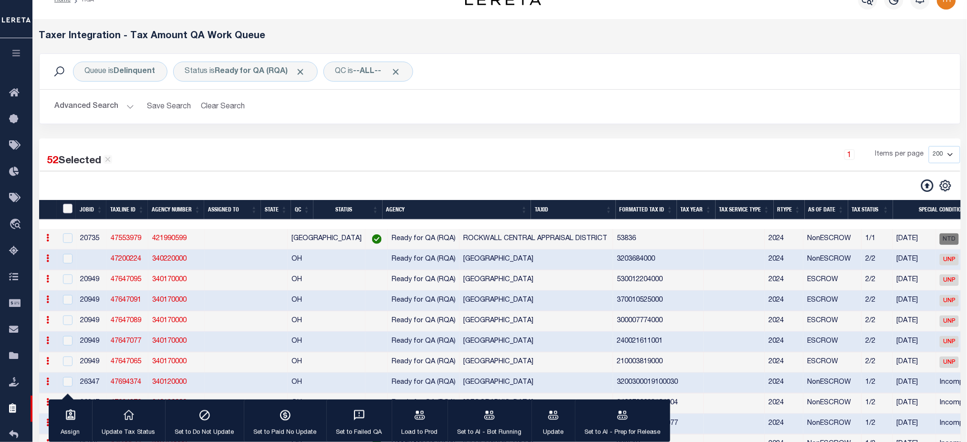
checkbox input "false"
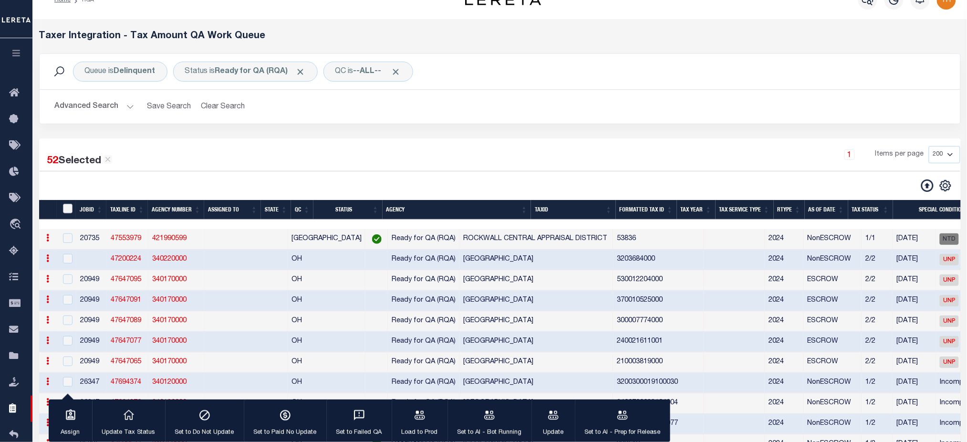
checkbox input "false"
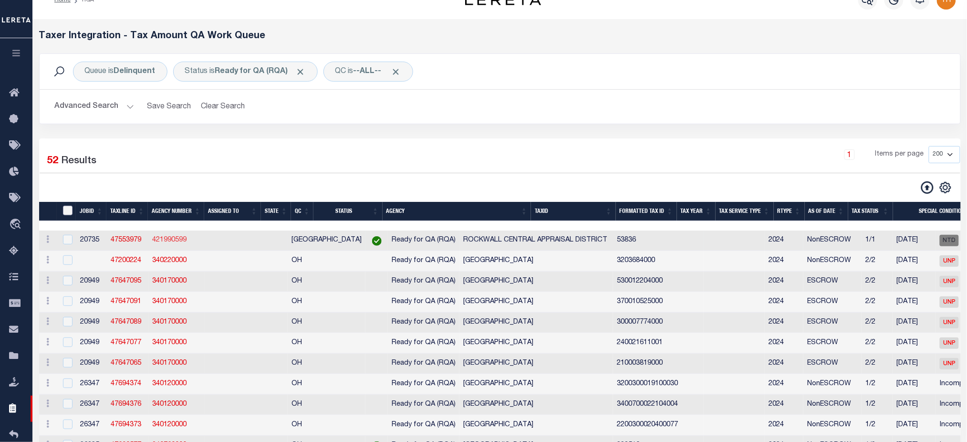
drag, startPoint x: 66, startPoint y: 214, endPoint x: 156, endPoint y: 244, distance: 94.2
click at [66, 214] on input "TaxID" at bounding box center [68, 211] width 10 height 10
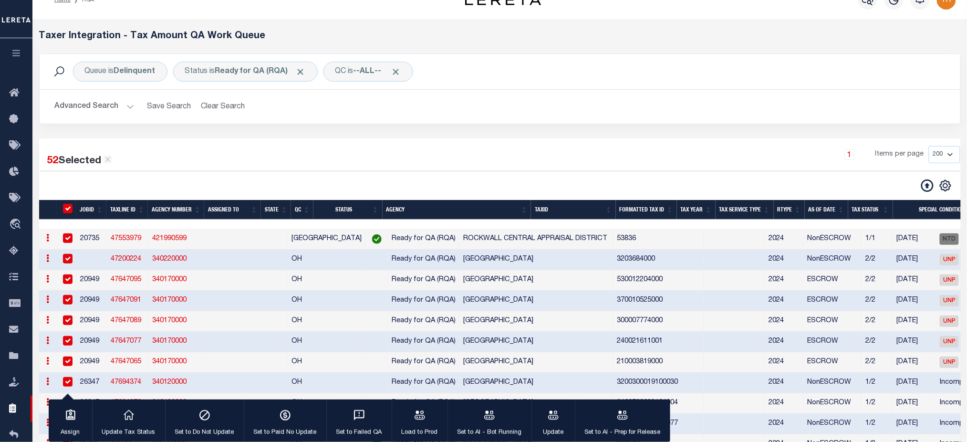
click at [67, 206] on input "TaxID" at bounding box center [68, 209] width 10 height 10
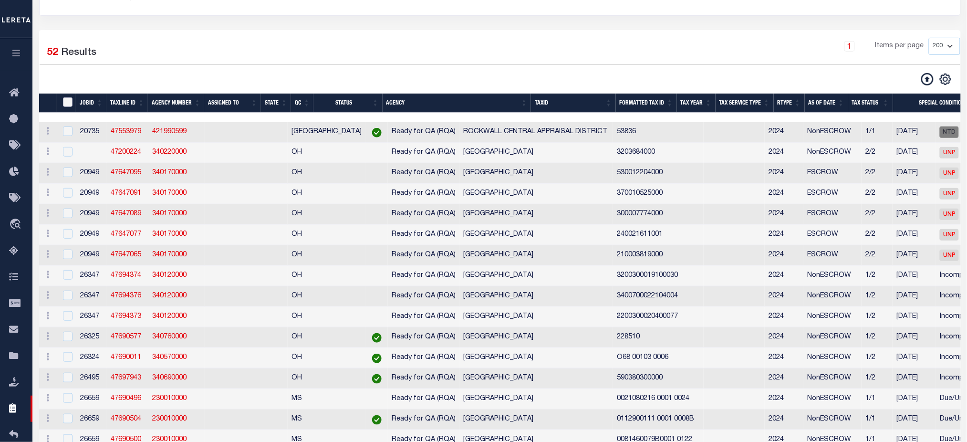
scroll to position [147, 0]
